Goal: Information Seeking & Learning: Learn about a topic

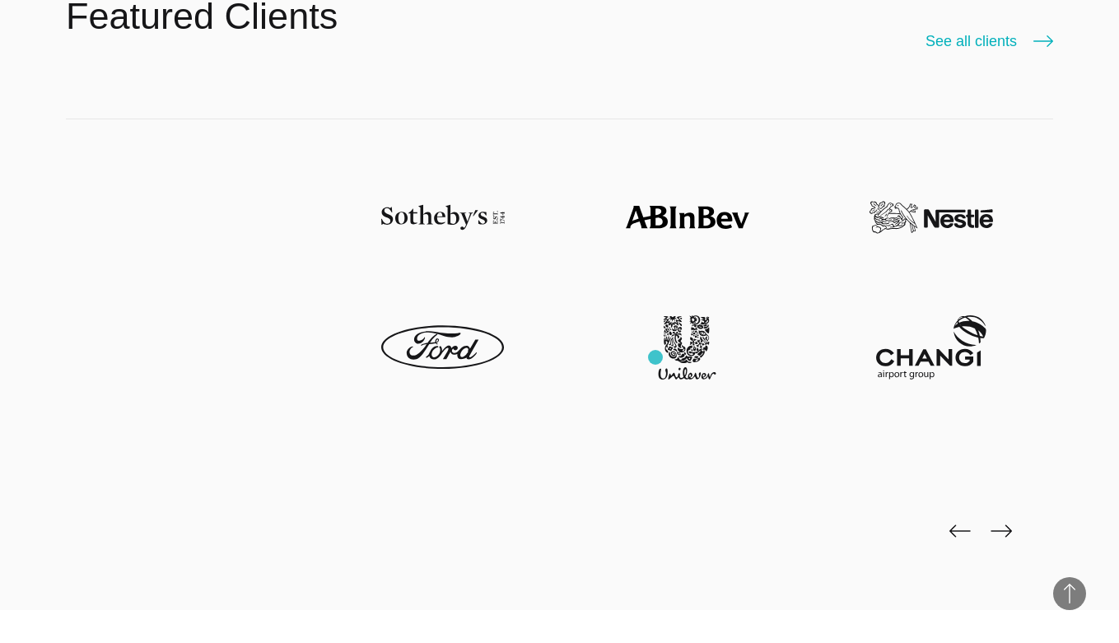
scroll to position [3548, 0]
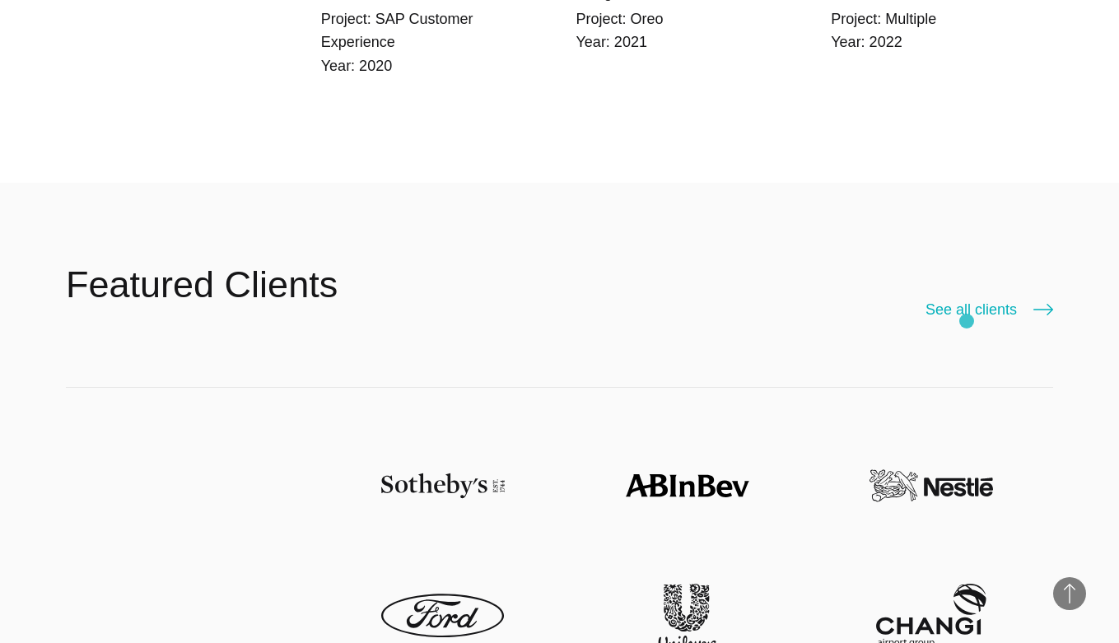
click at [966, 321] on header "Featured Clients See all clients" at bounding box center [559, 285] width 987 height 205
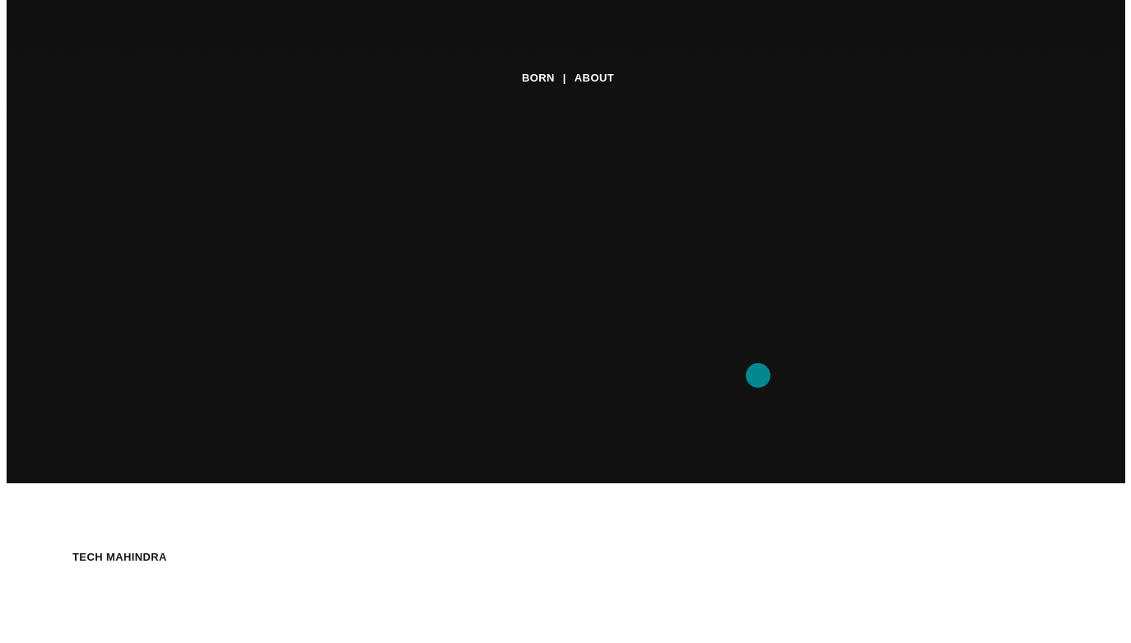
scroll to position [0, 0]
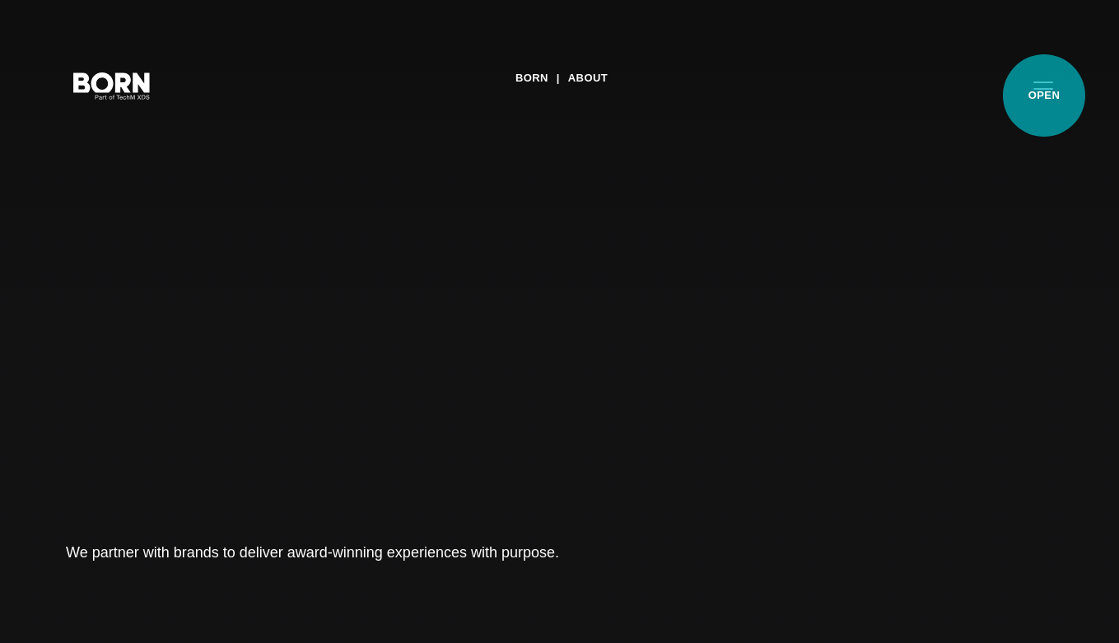
click at [1044, 95] on button "Primary Menu" at bounding box center [1043, 84] width 40 height 35
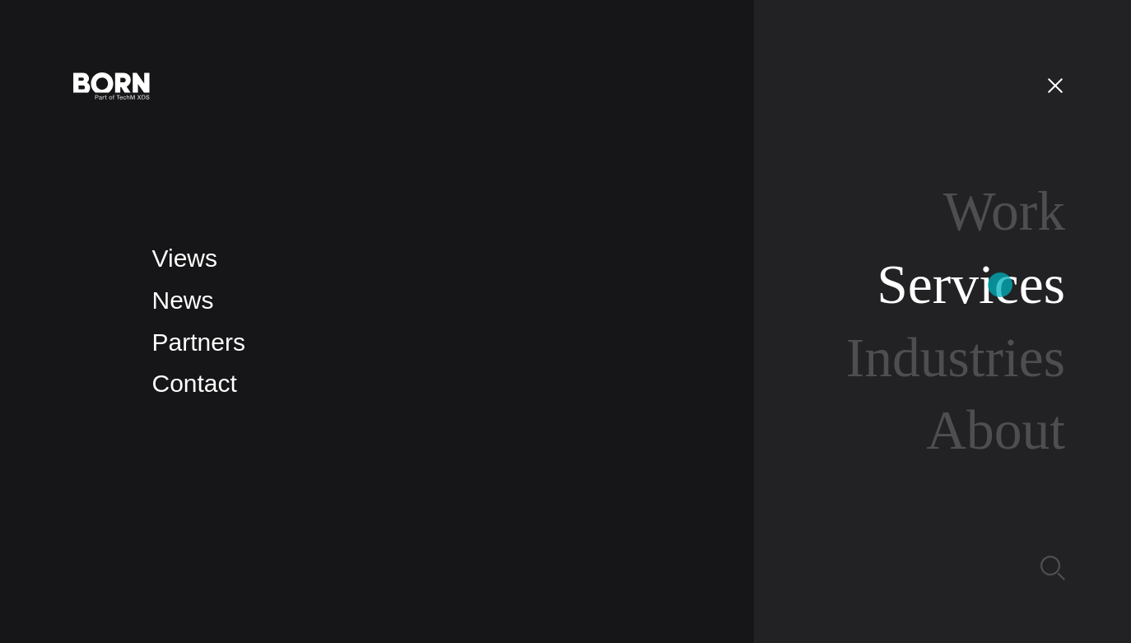
click at [1000, 285] on link "Services" at bounding box center [971, 285] width 188 height 62
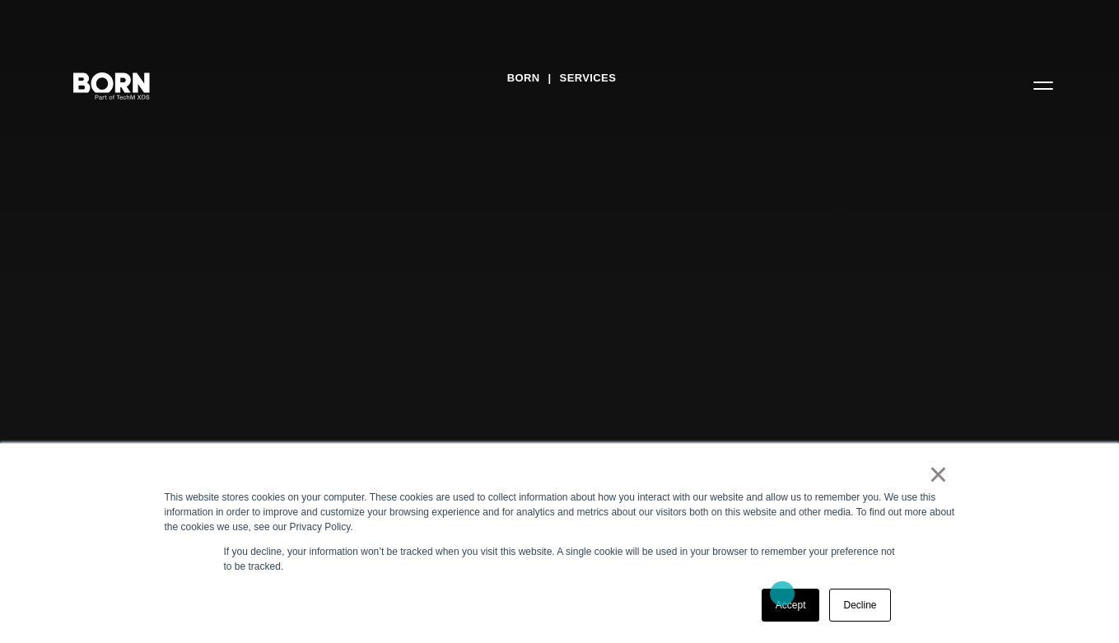
click at [782, 593] on link "Accept" at bounding box center [790, 605] width 58 height 33
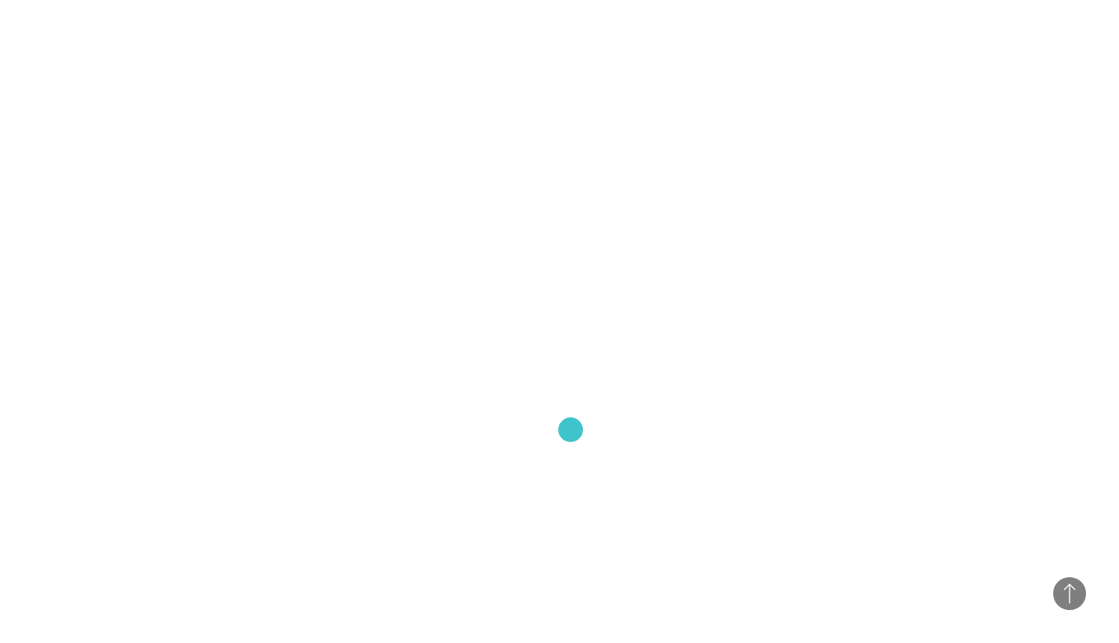
scroll to position [1333, 0]
